Goal: Task Accomplishment & Management: Manage account settings

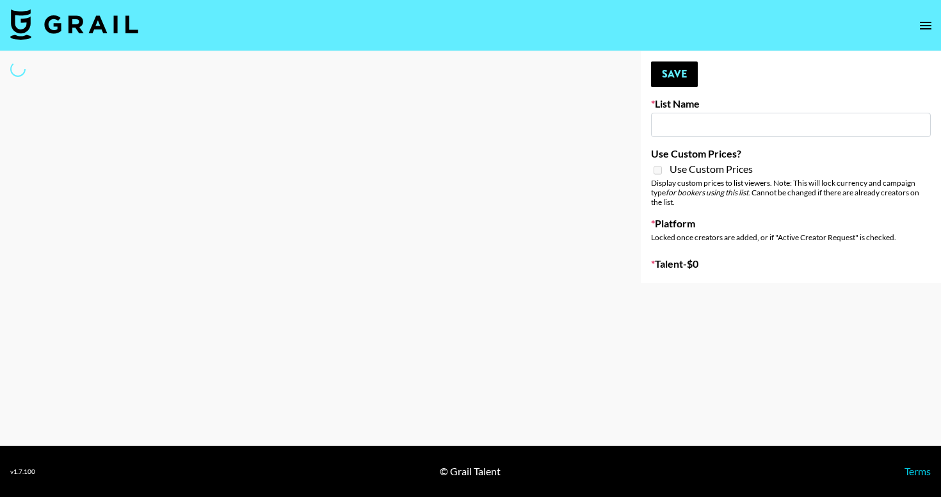
click at [697, 120] on input at bounding box center [791, 125] width 280 height 24
type input "ti"
select select "Song"
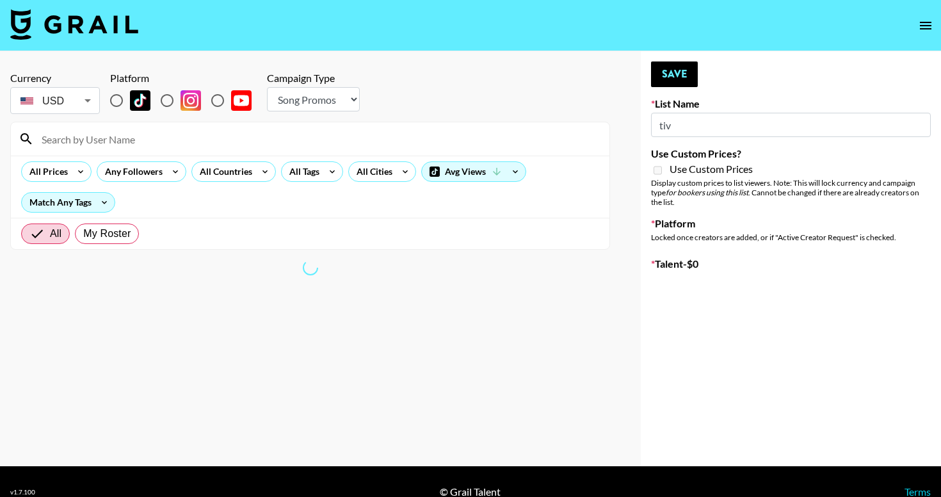
type input "tiv"
click at [165, 104] on input "radio" at bounding box center [167, 100] width 27 height 27
radio input "true"
click at [153, 133] on input at bounding box center [318, 139] width 568 height 20
type input "Yoga/Wellness & Mindfulness Creators for [DEMOGRAPHIC_DATA]"
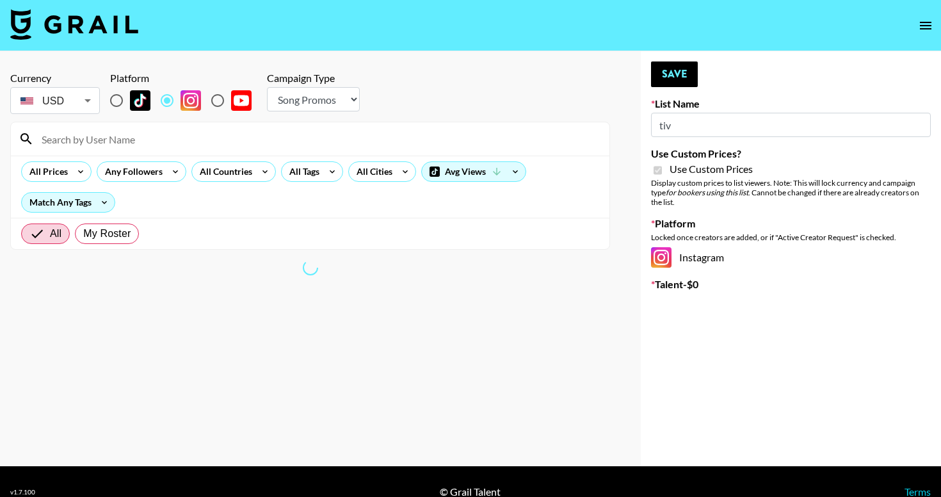
checkbox input "true"
radio input "true"
select select "Brand"
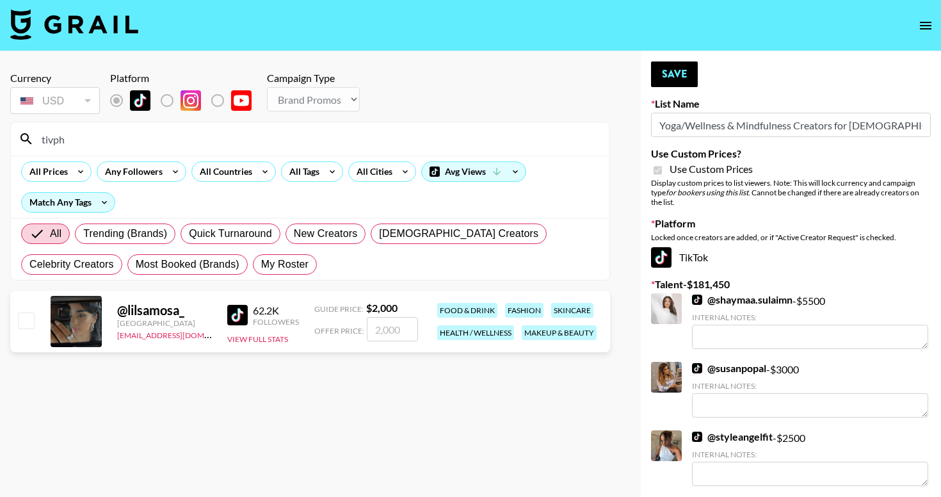
type input "tivph"
click at [27, 321] on input "checkbox" at bounding box center [25, 319] width 15 height 15
checkbox input "true"
type input "2000"
click at [672, 75] on button "Save" at bounding box center [674, 74] width 47 height 26
